Goal: Navigation & Orientation: Find specific page/section

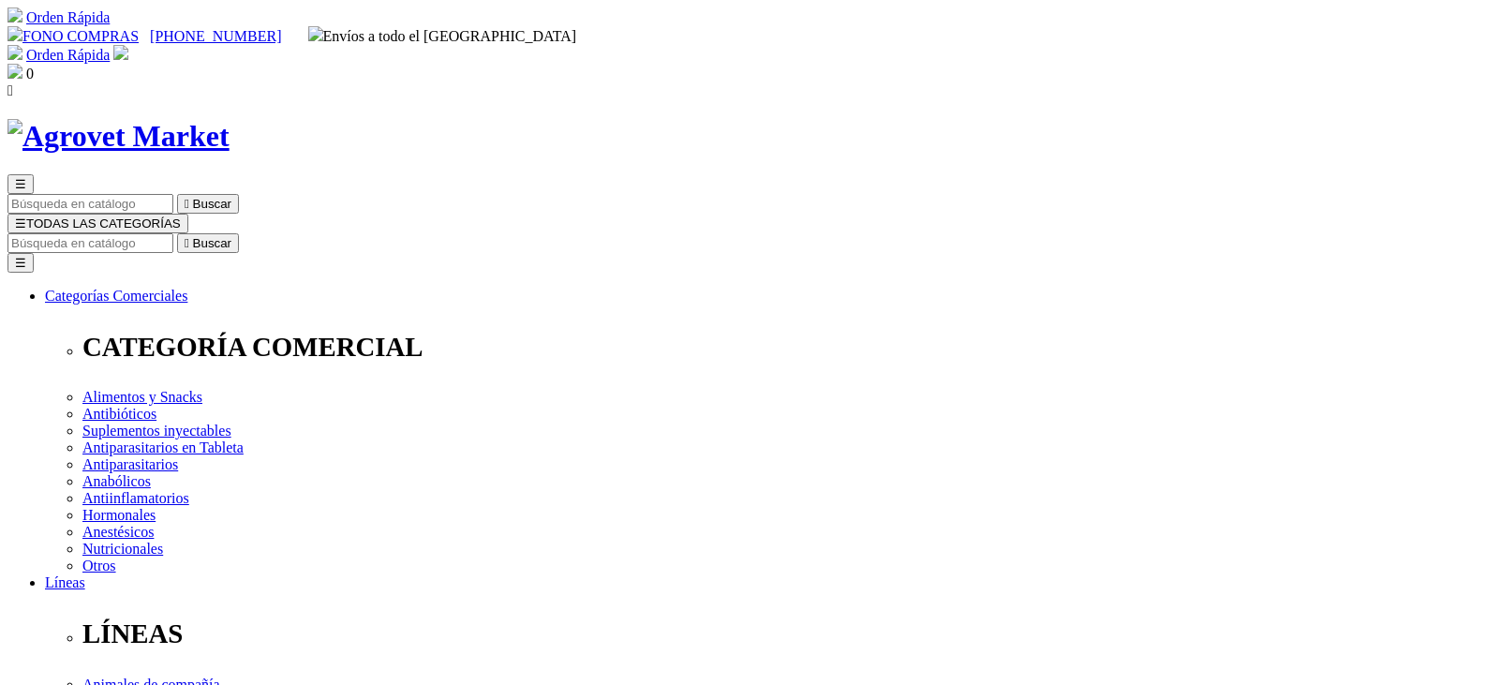
click at [26, 216] on span "☰" at bounding box center [20, 223] width 11 height 14
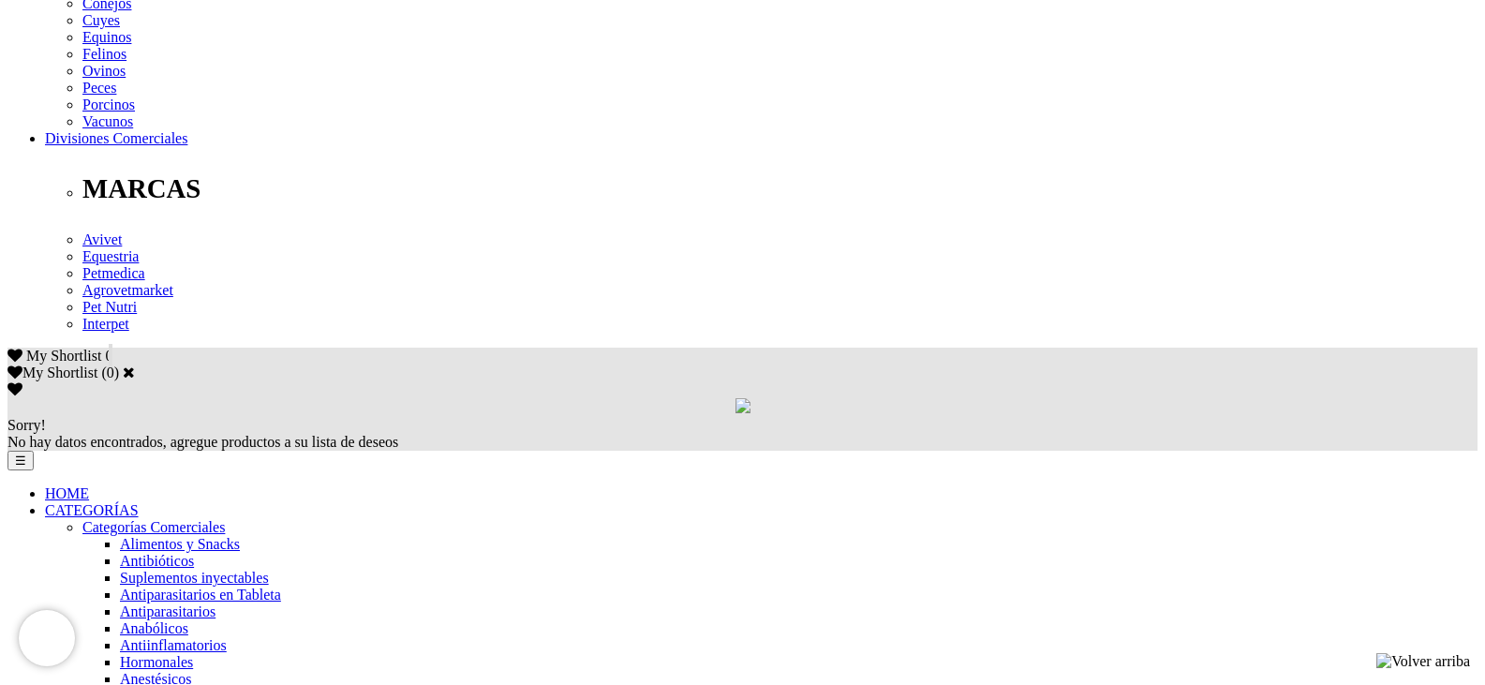
scroll to position [937, 0]
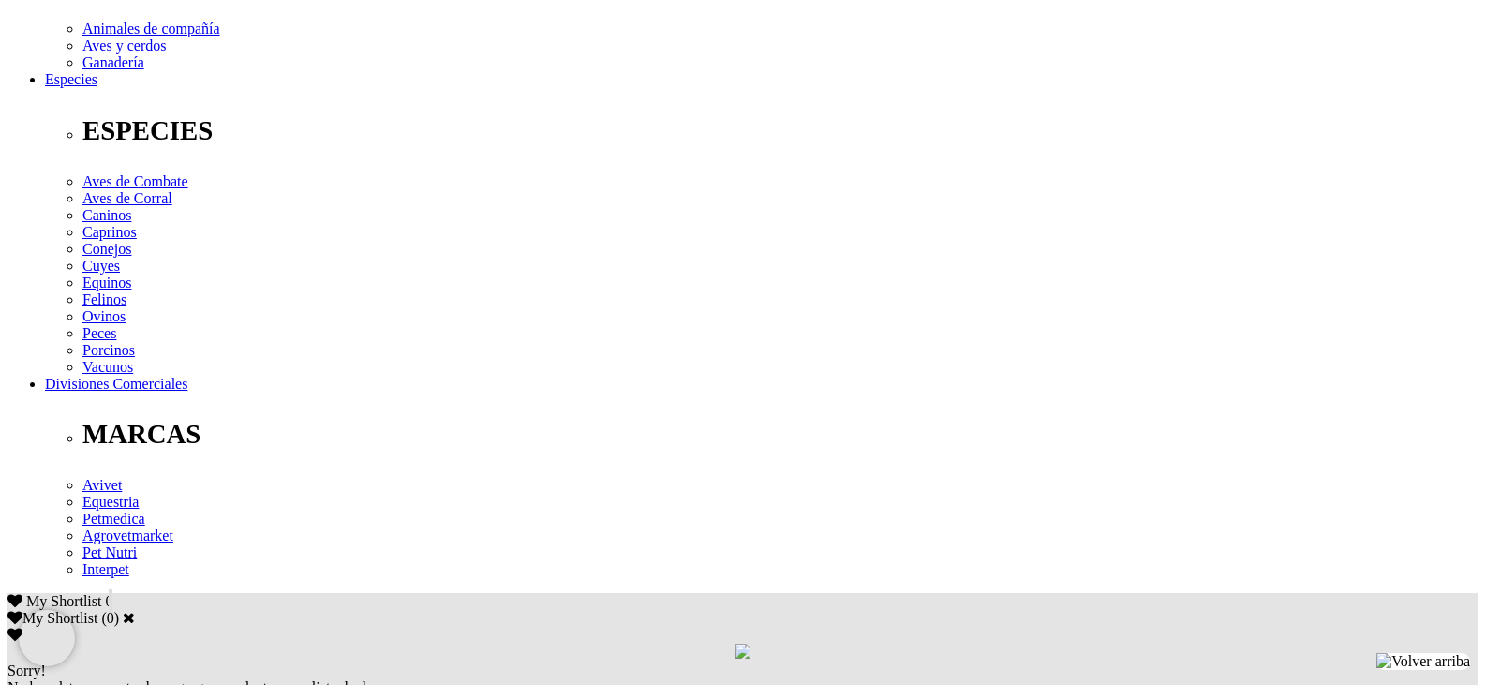
scroll to position [750, 0]
